Goal: Transaction & Acquisition: Purchase product/service

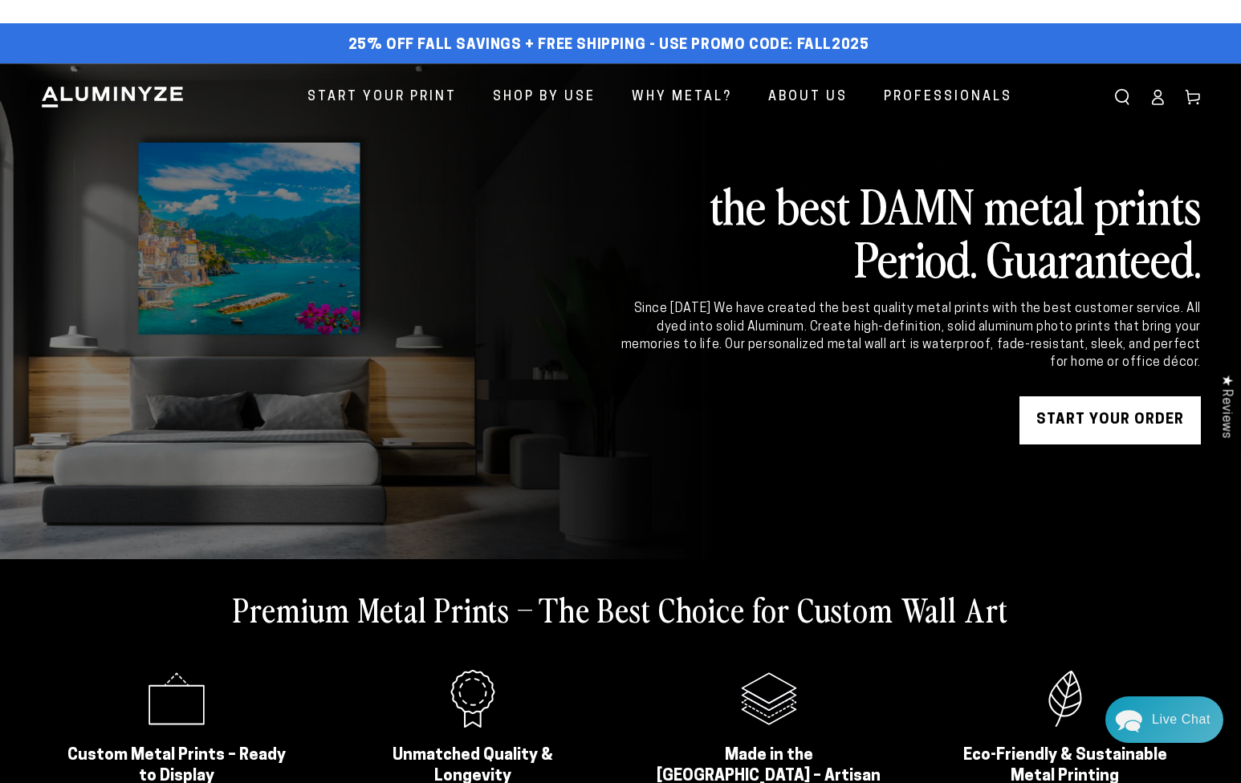
click at [1112, 434] on link "START YOUR Order" at bounding box center [1109, 420] width 181 height 48
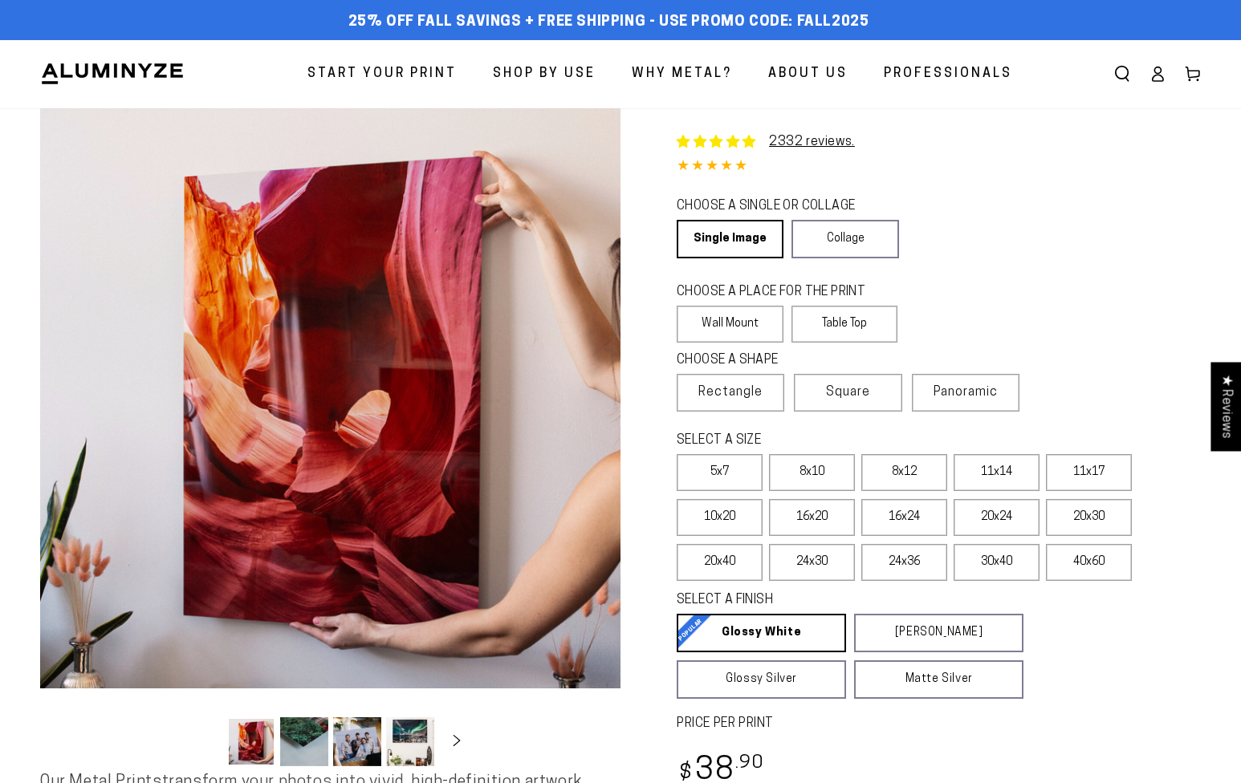
select select "**********"
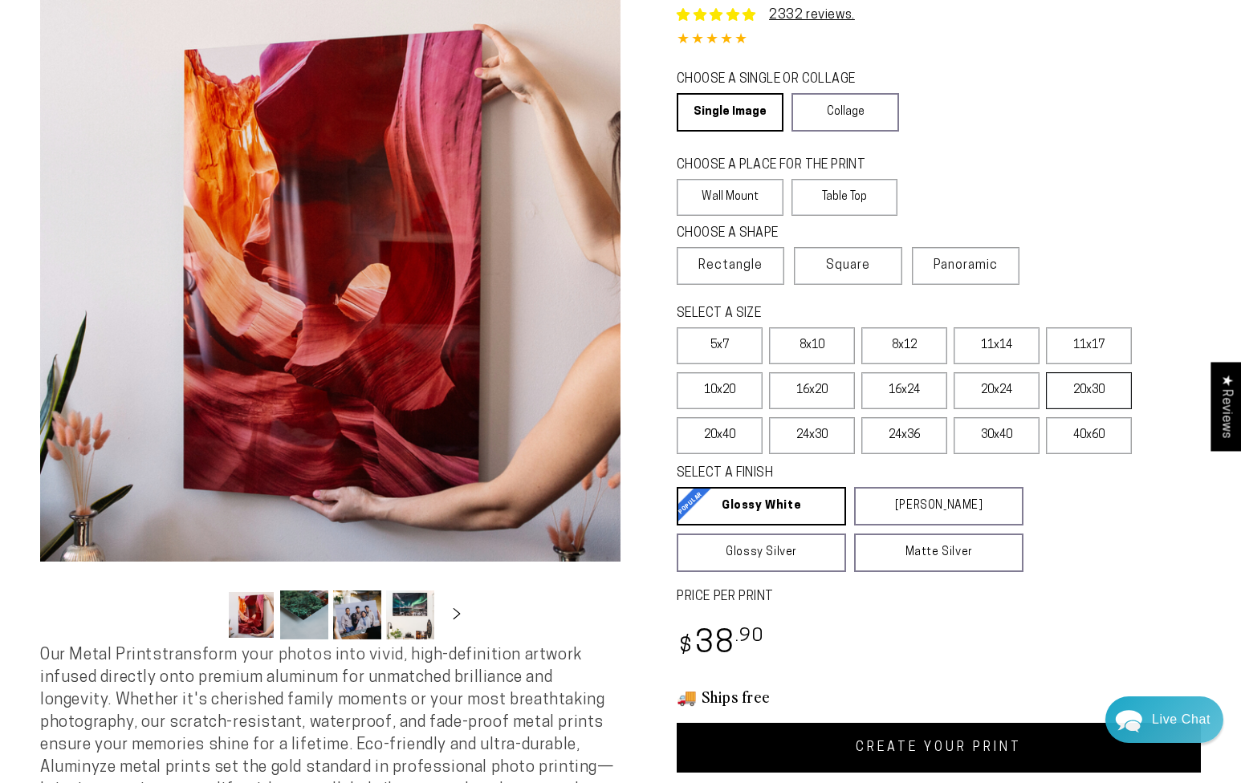
click at [1087, 388] on label "20x30" at bounding box center [1089, 390] width 86 height 37
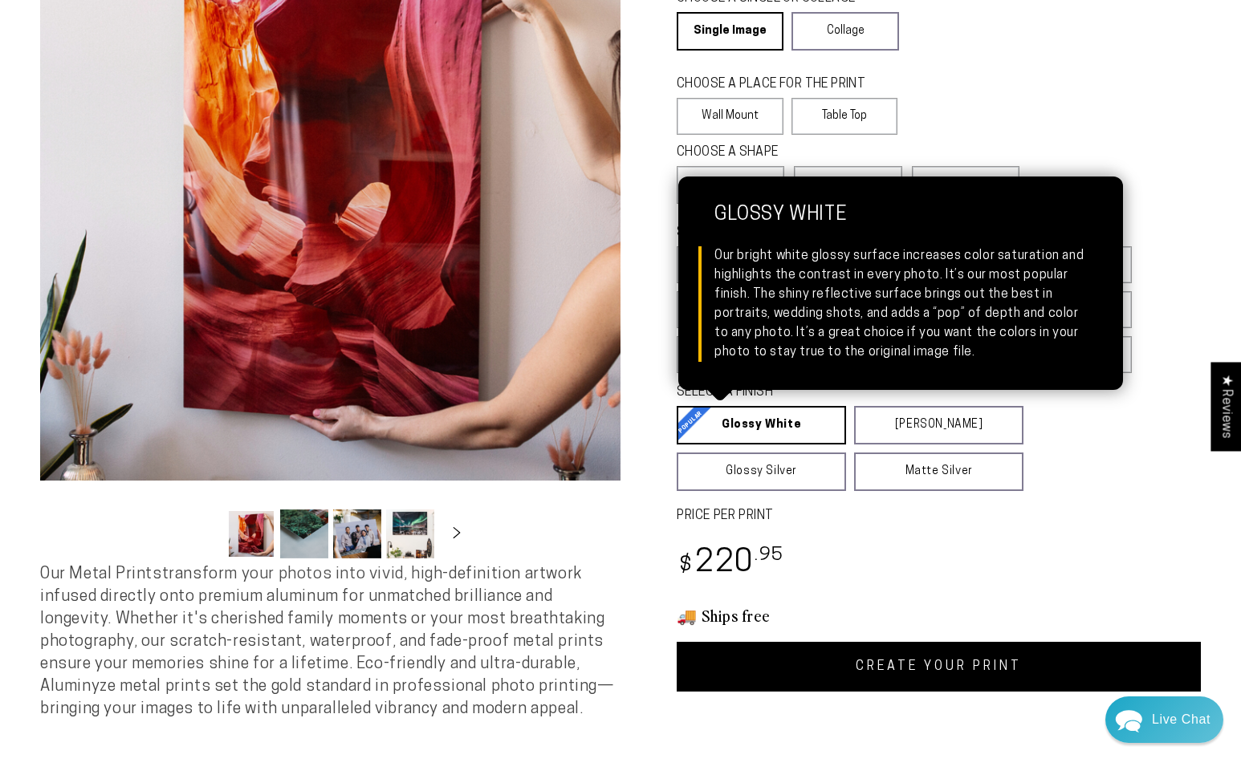
click at [778, 411] on link "Glossy White Glossy White Our bright white glossy surface increases color satur…" at bounding box center [761, 425] width 169 height 39
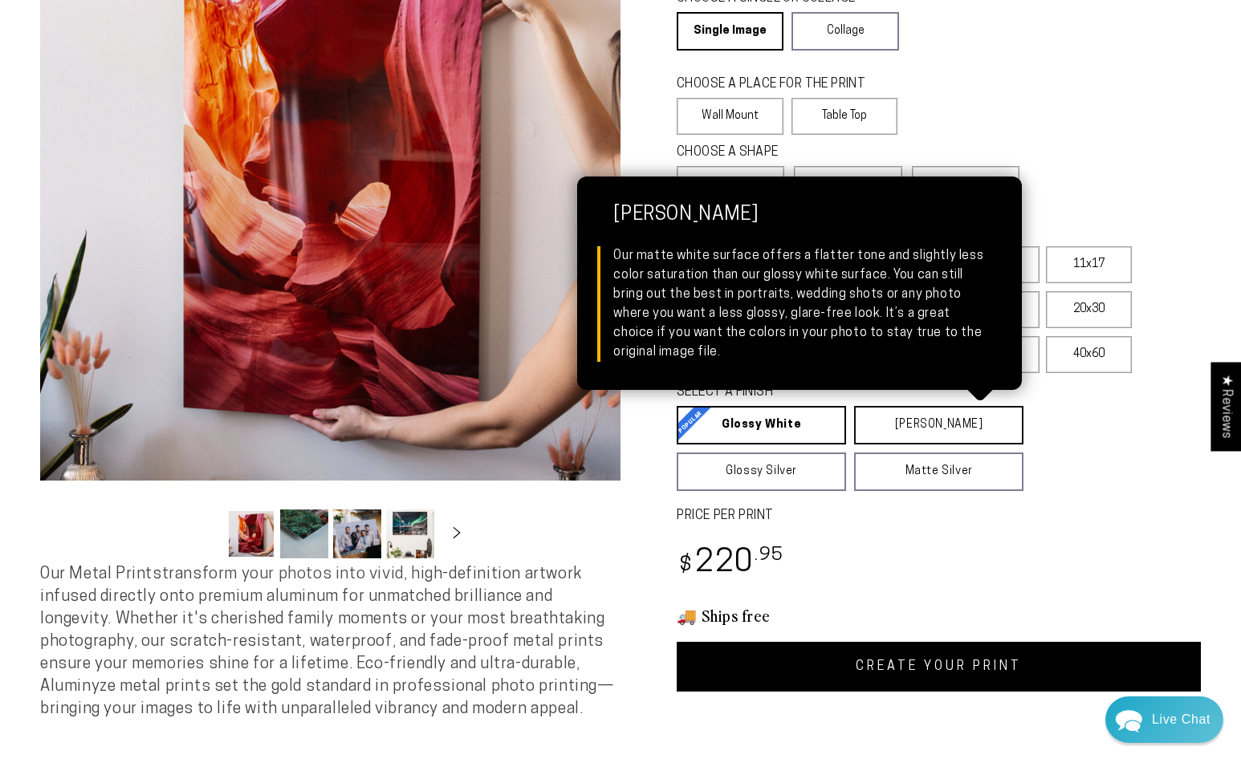
click at [909, 425] on link "Matte White Matte White Our matte white surface offers a flatter tone and sligh…" at bounding box center [938, 425] width 169 height 39
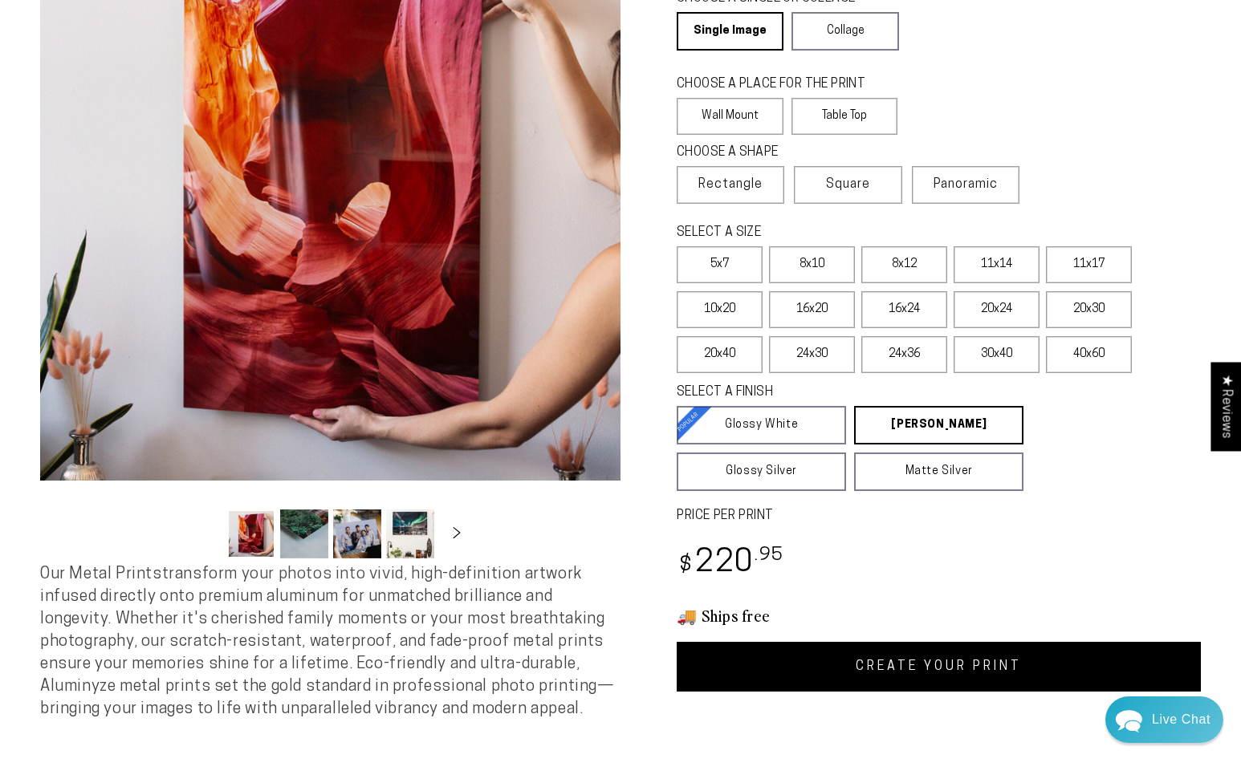
click at [899, 668] on link "CREATE YOUR PRINT" at bounding box center [939, 667] width 524 height 50
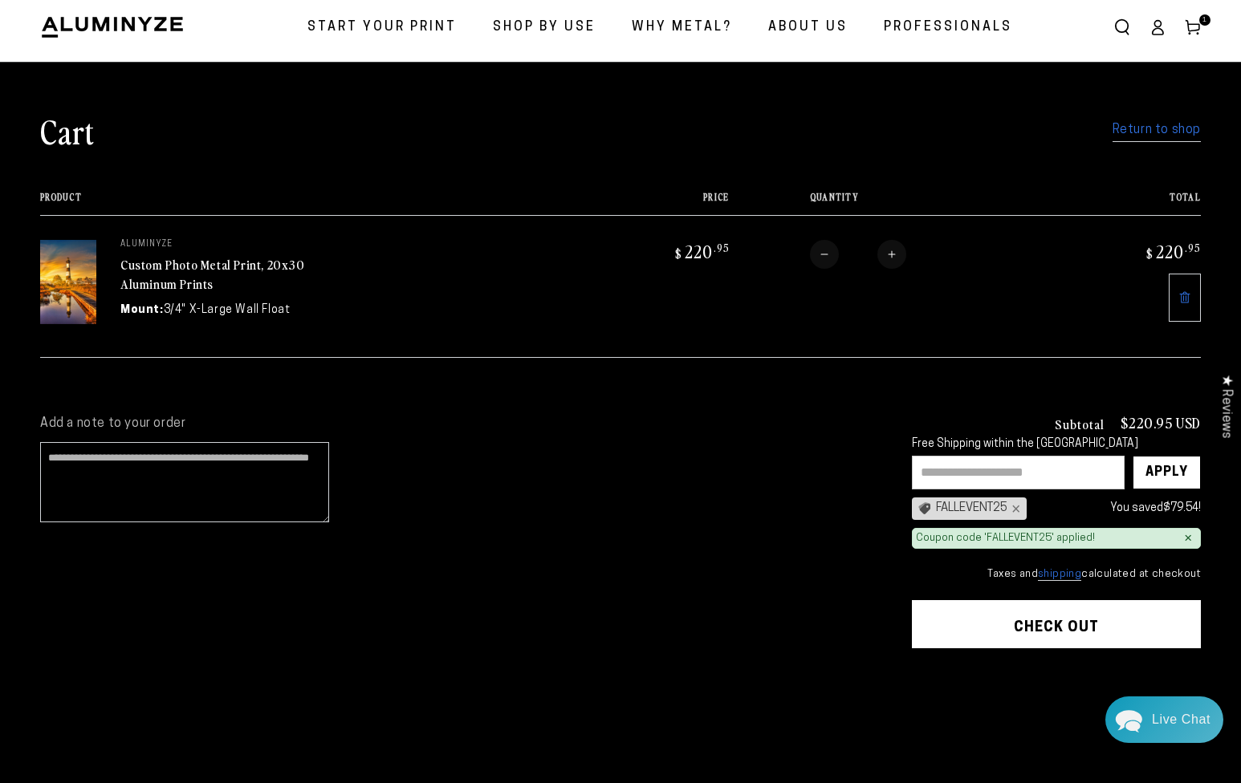
click at [1134, 612] on button "Check out" at bounding box center [1056, 624] width 289 height 48
